Goal: Task Accomplishment & Management: Use online tool/utility

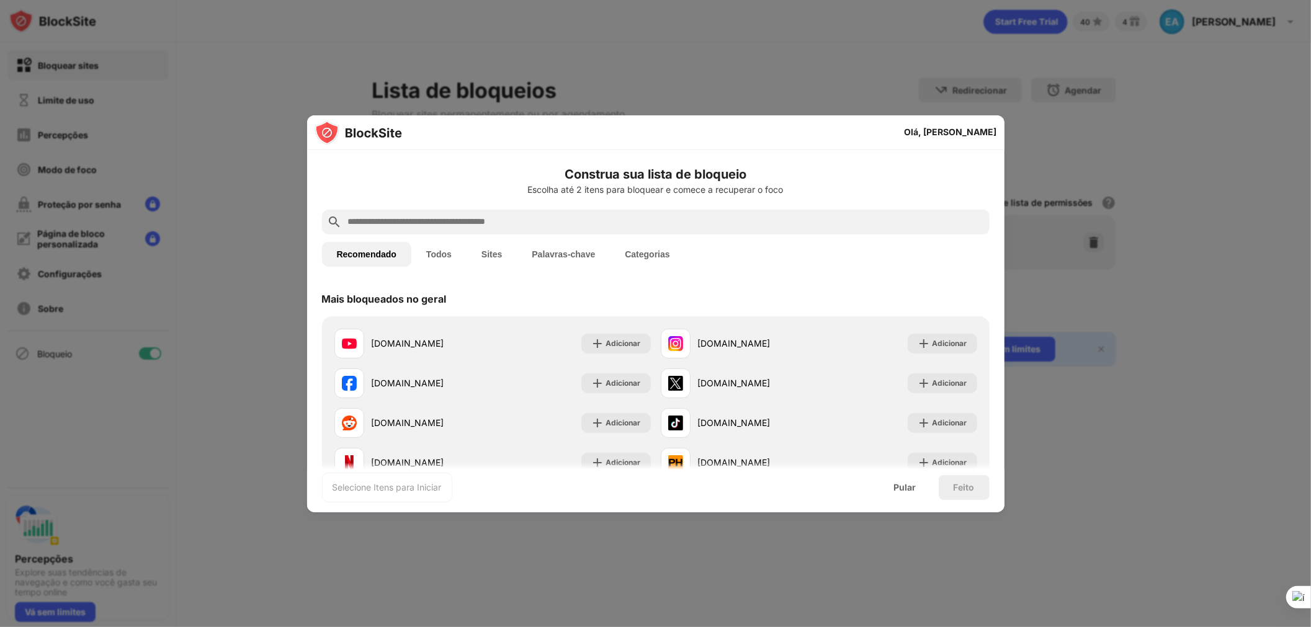
click at [524, 220] on input "text" at bounding box center [666, 222] width 638 height 15
click at [473, 228] on input "text" at bounding box center [666, 222] width 638 height 15
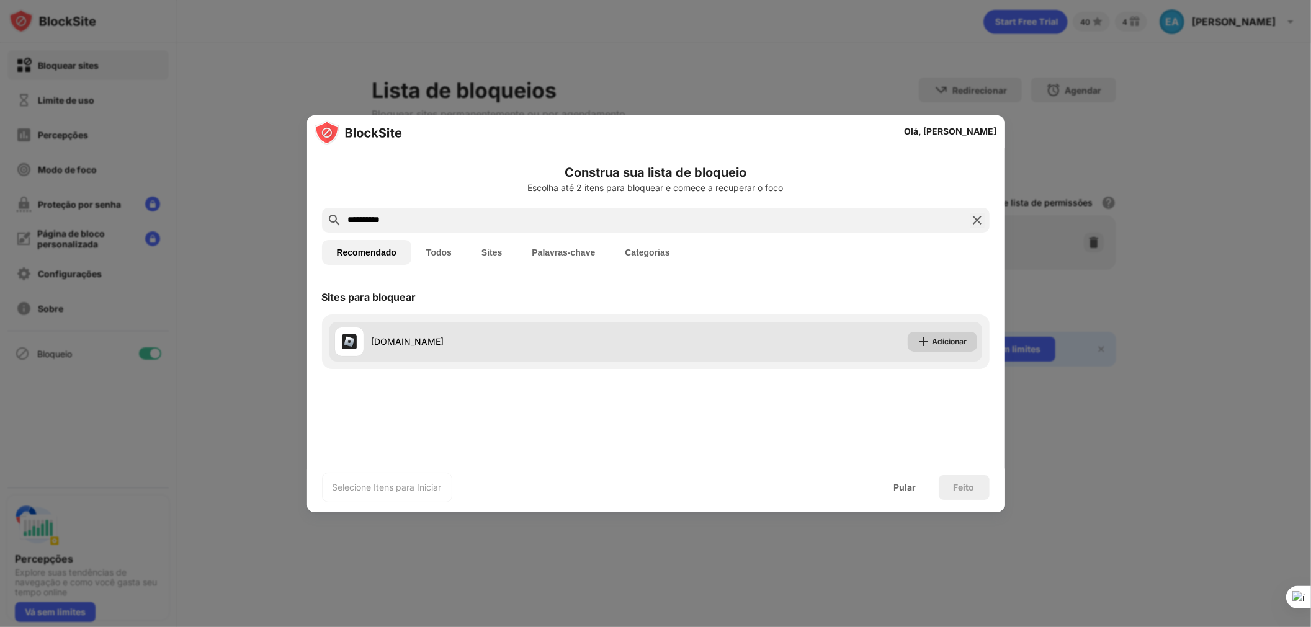
type input "**********"
click at [957, 345] on font "Adicionar" at bounding box center [950, 341] width 35 height 9
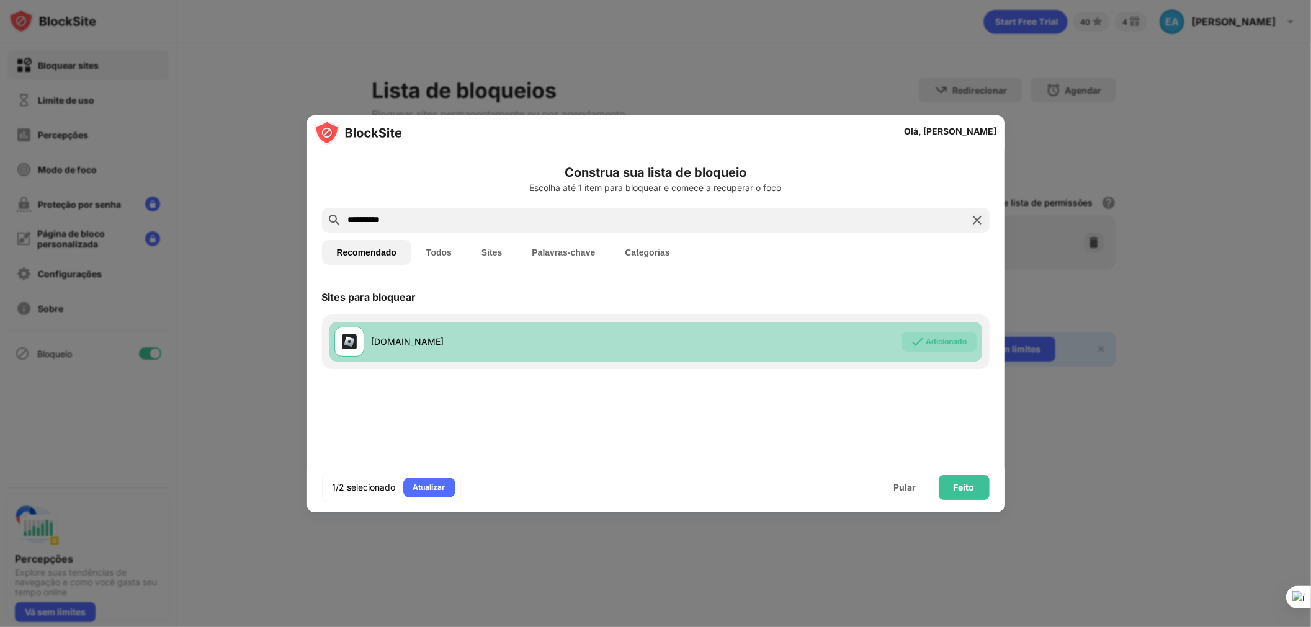
drag, startPoint x: 428, startPoint y: 254, endPoint x: 440, endPoint y: 254, distance: 11.8
click at [430, 254] on font "Todos" at bounding box center [438, 253] width 25 height 10
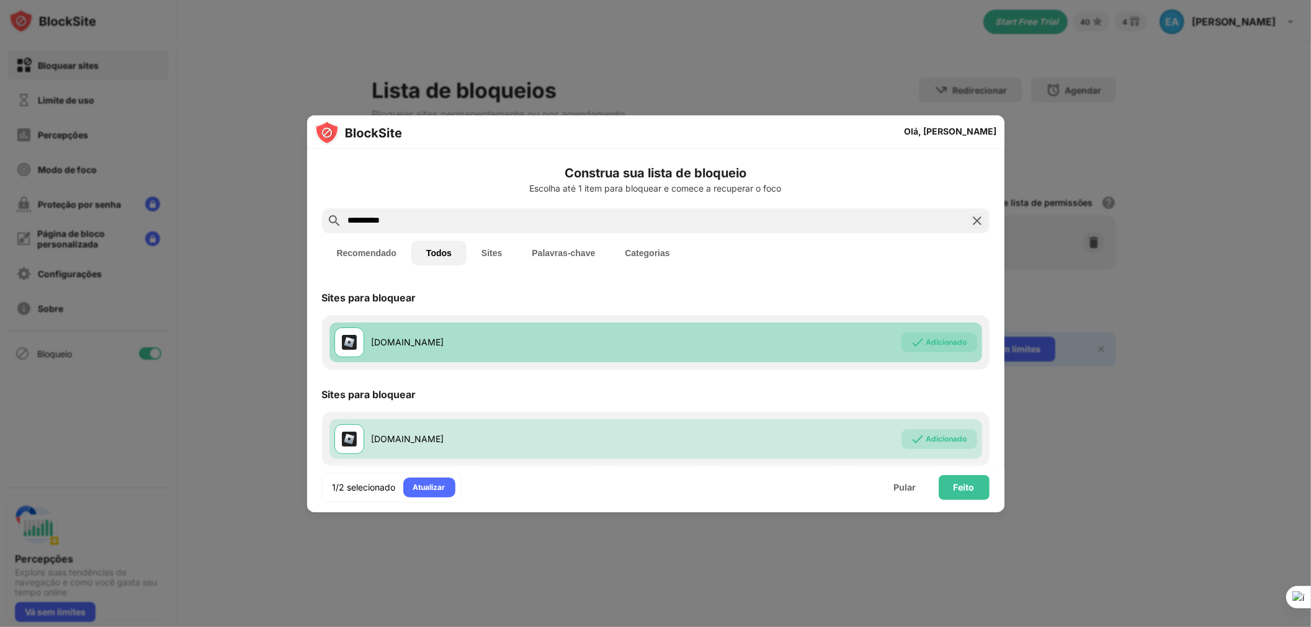
scroll to position [114, 0]
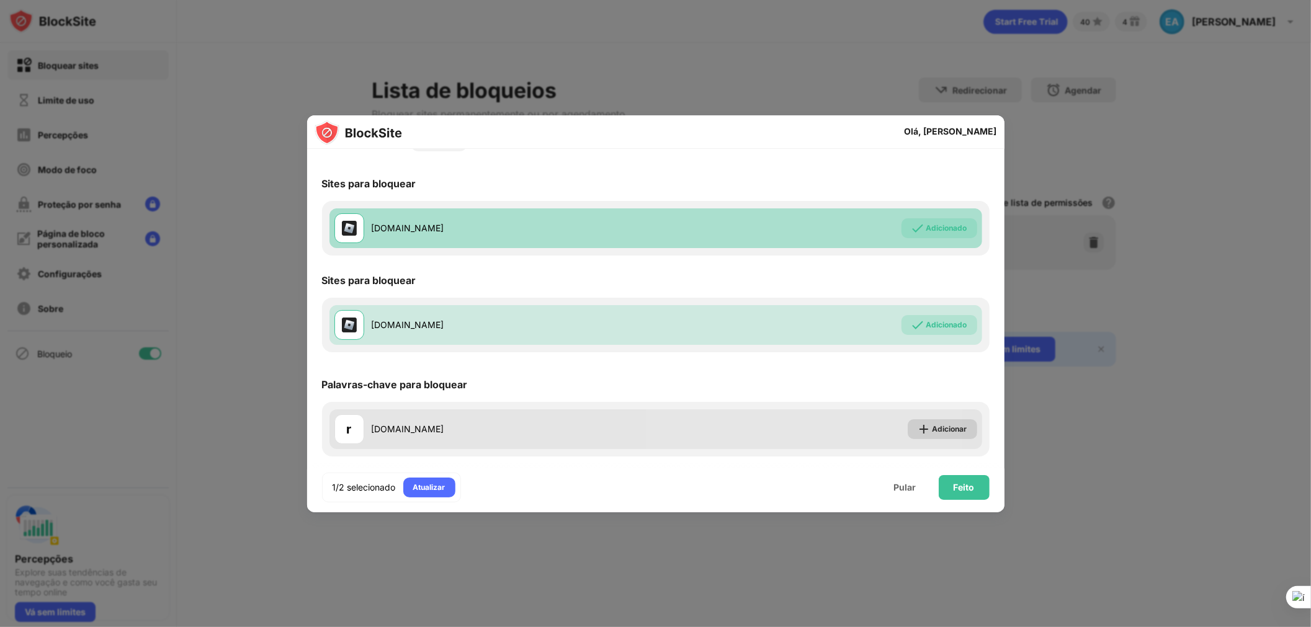
click at [918, 428] on img at bounding box center [924, 429] width 12 height 12
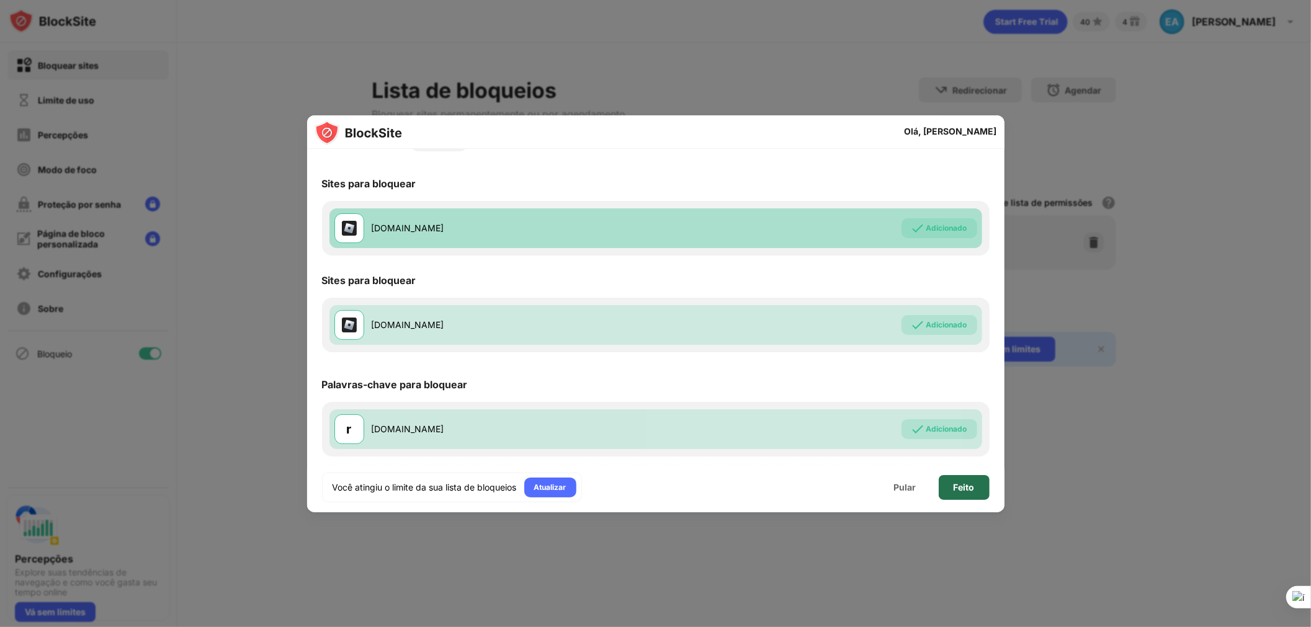
click at [975, 487] on div "Feito" at bounding box center [964, 487] width 51 height 25
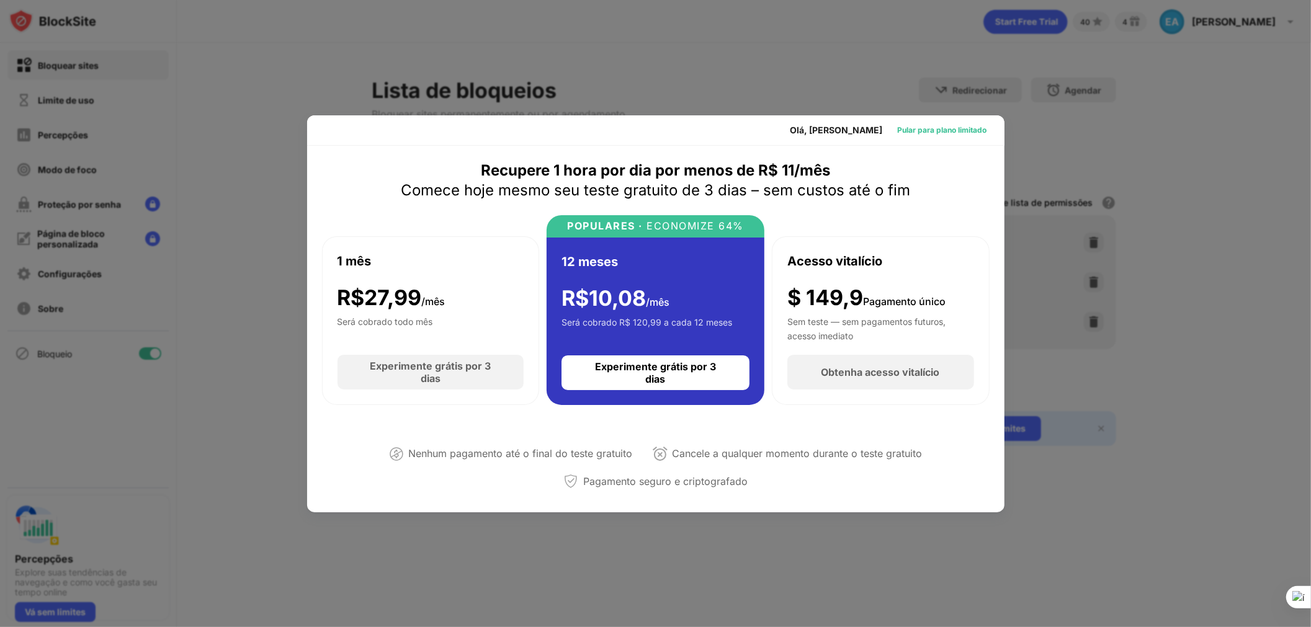
click at [925, 127] on font "Pular para plano limitado" at bounding box center [942, 129] width 89 height 9
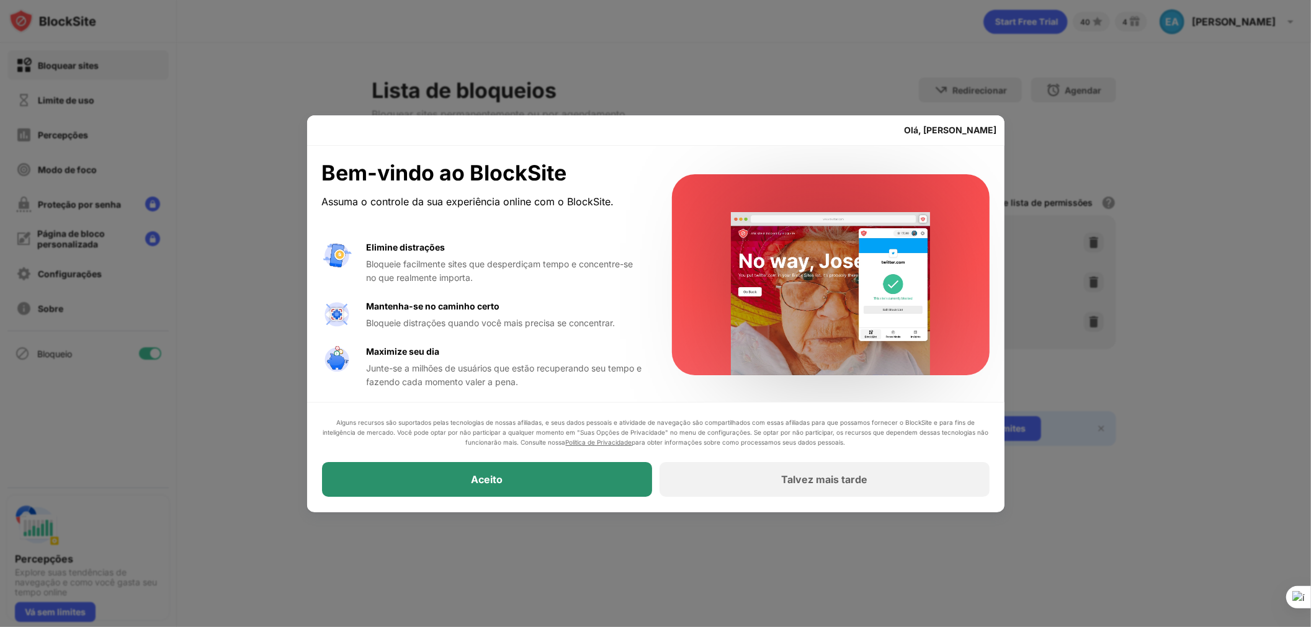
click at [568, 467] on div "Aceito" at bounding box center [487, 480] width 330 height 35
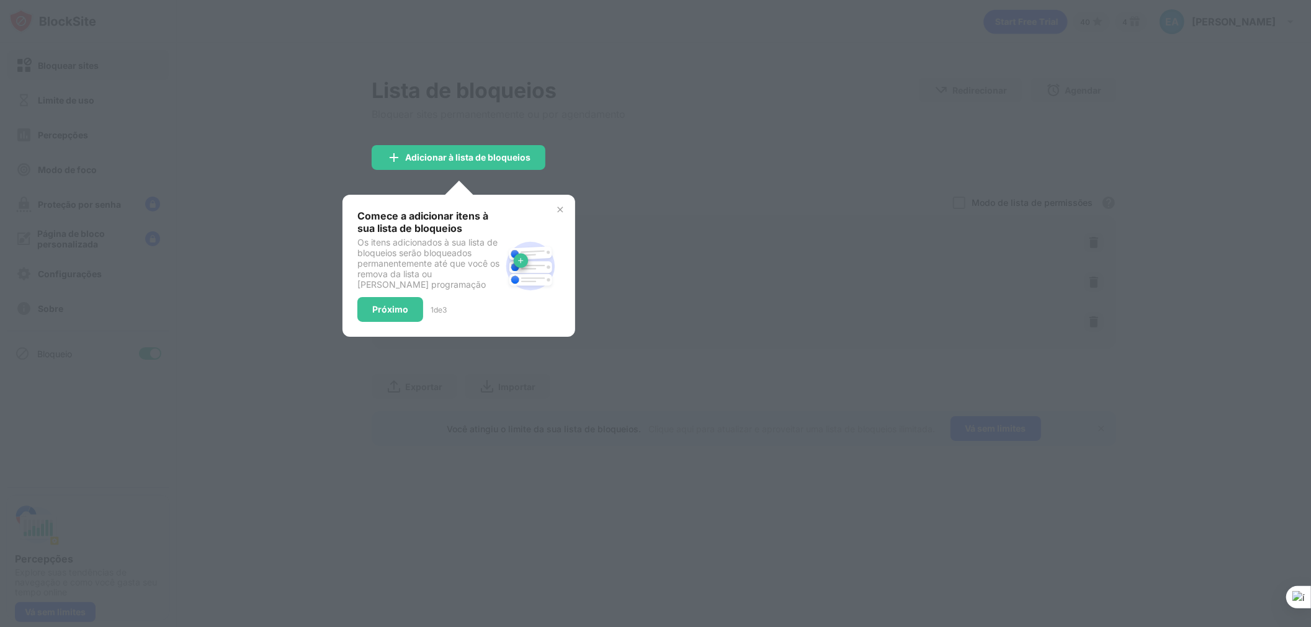
click at [560, 211] on img at bounding box center [560, 210] width 10 height 10
